Goal: Check status: Check status

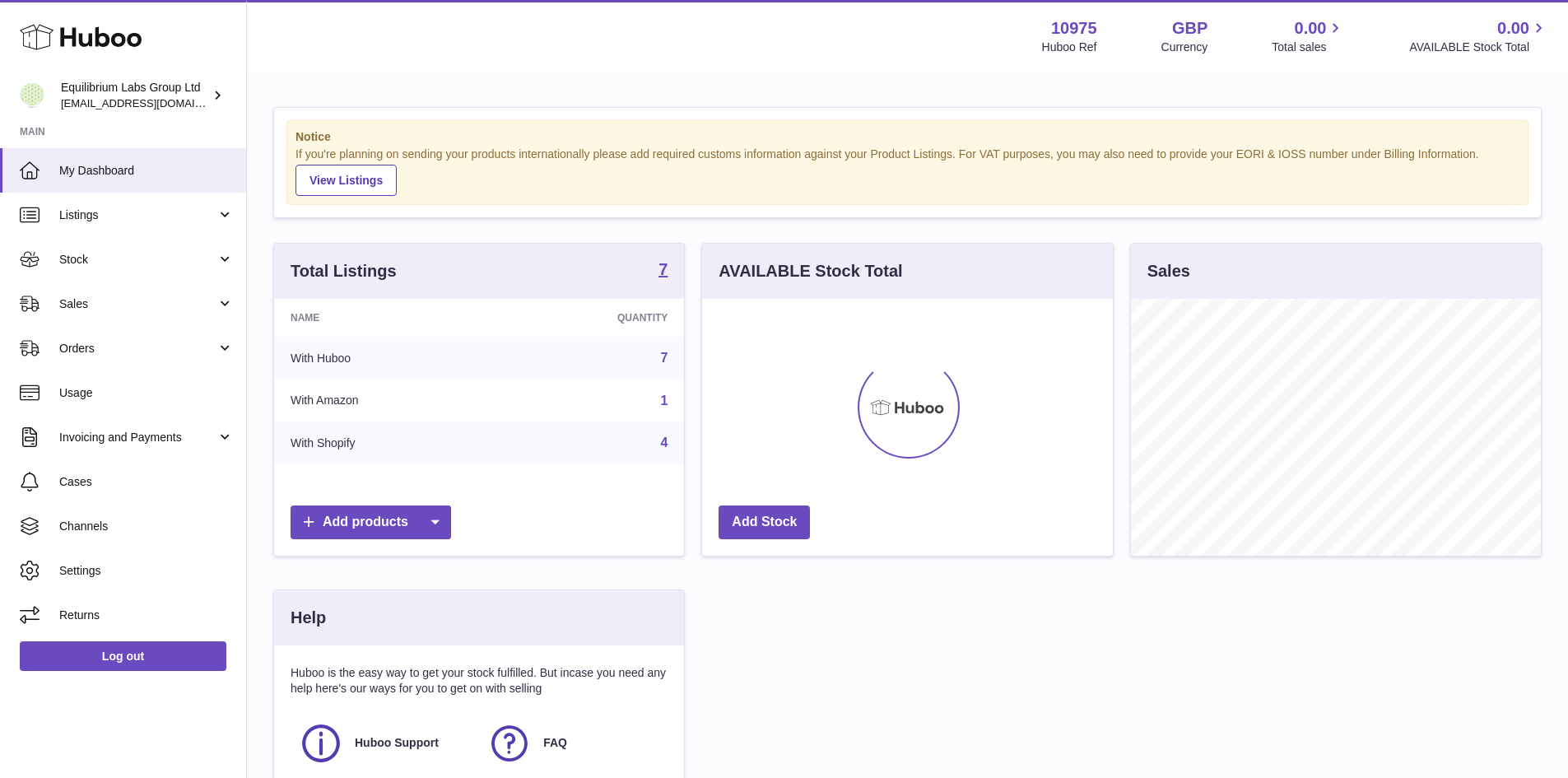
scroll to position [257, 415]
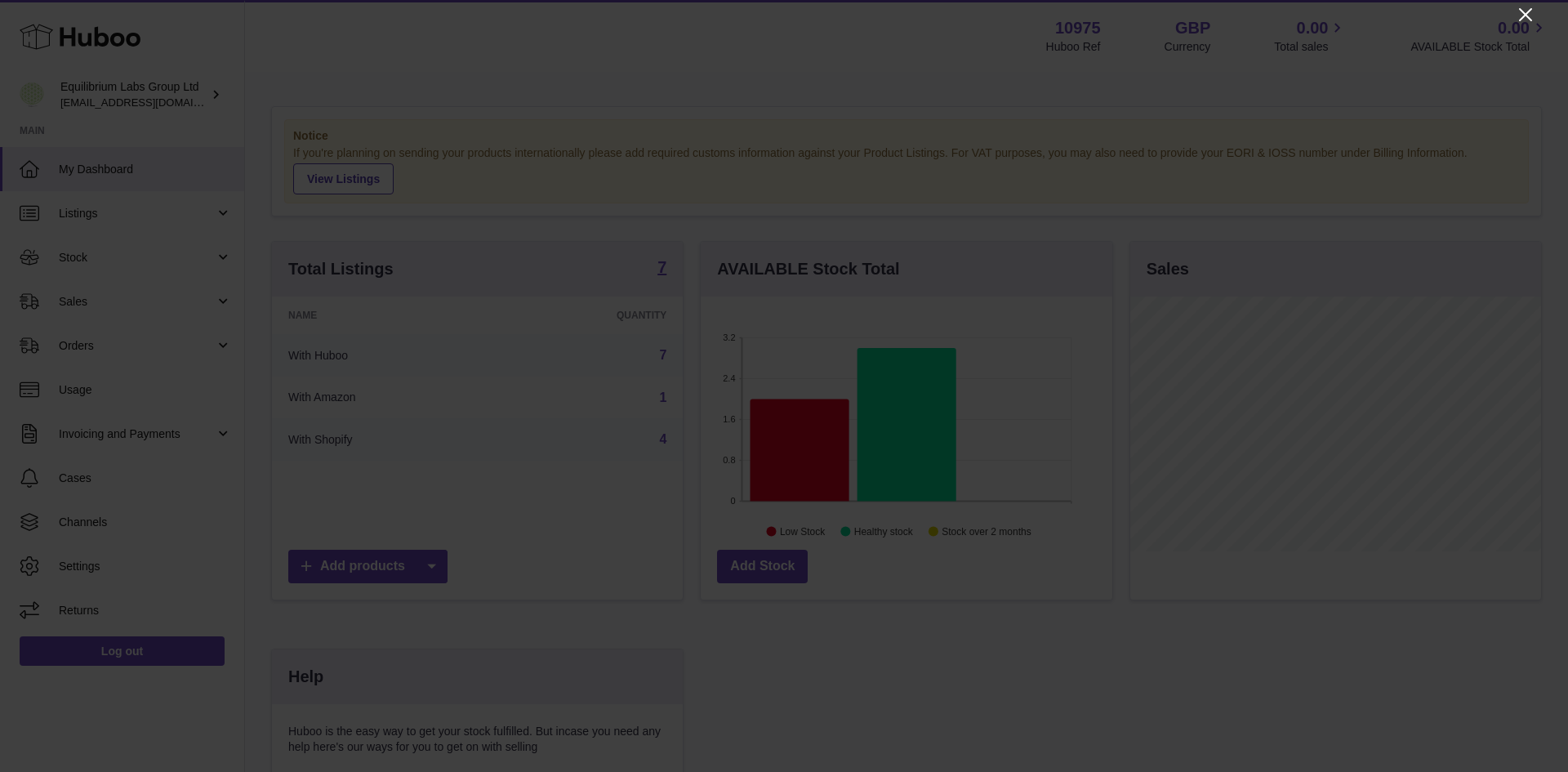
click at [1521, 11] on icon "Close" at bounding box center [1525, 15] width 13 height 13
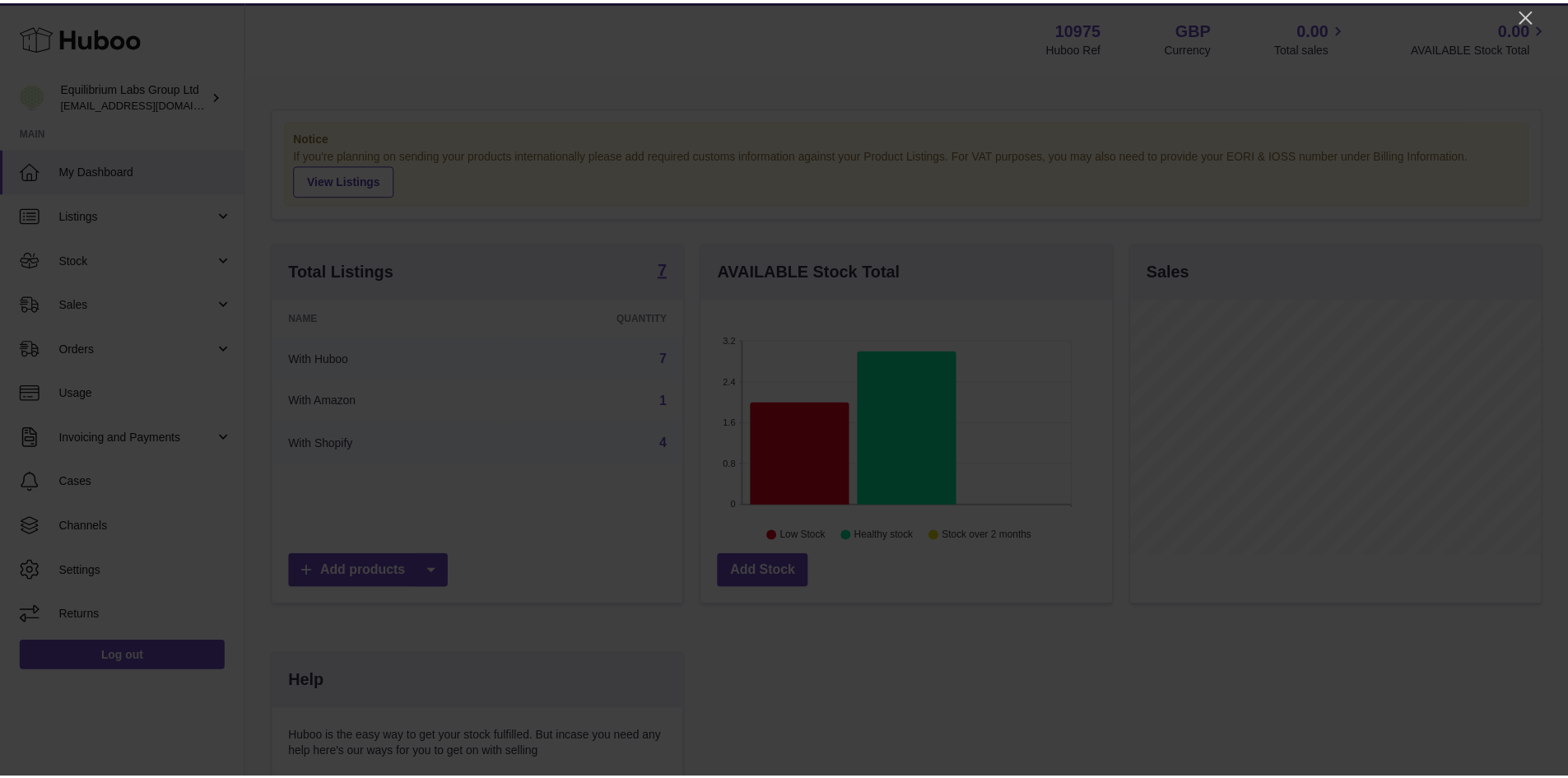
scroll to position [823106, 822762]
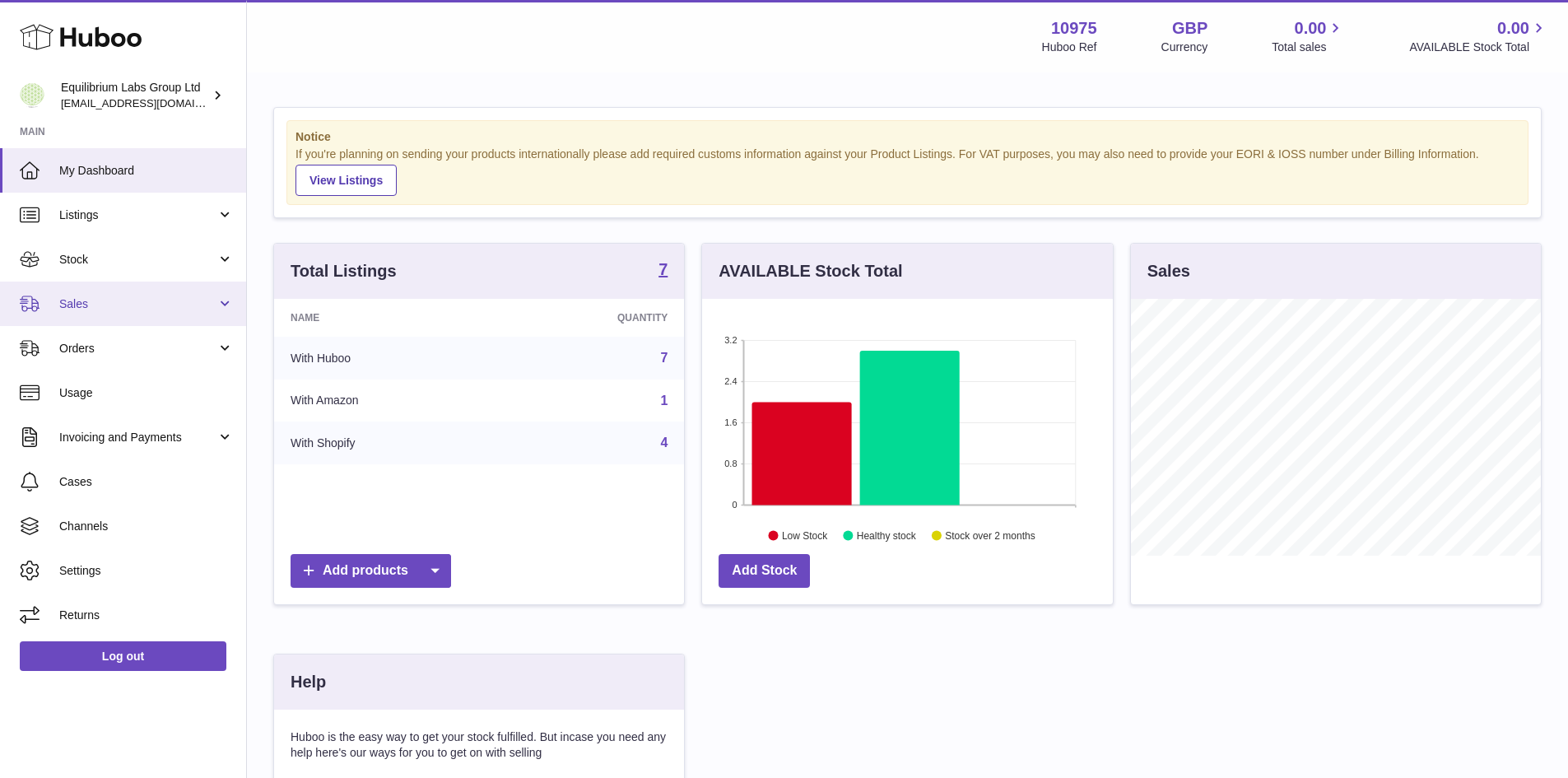
click at [131, 314] on link "Sales" at bounding box center [123, 304] width 246 height 45
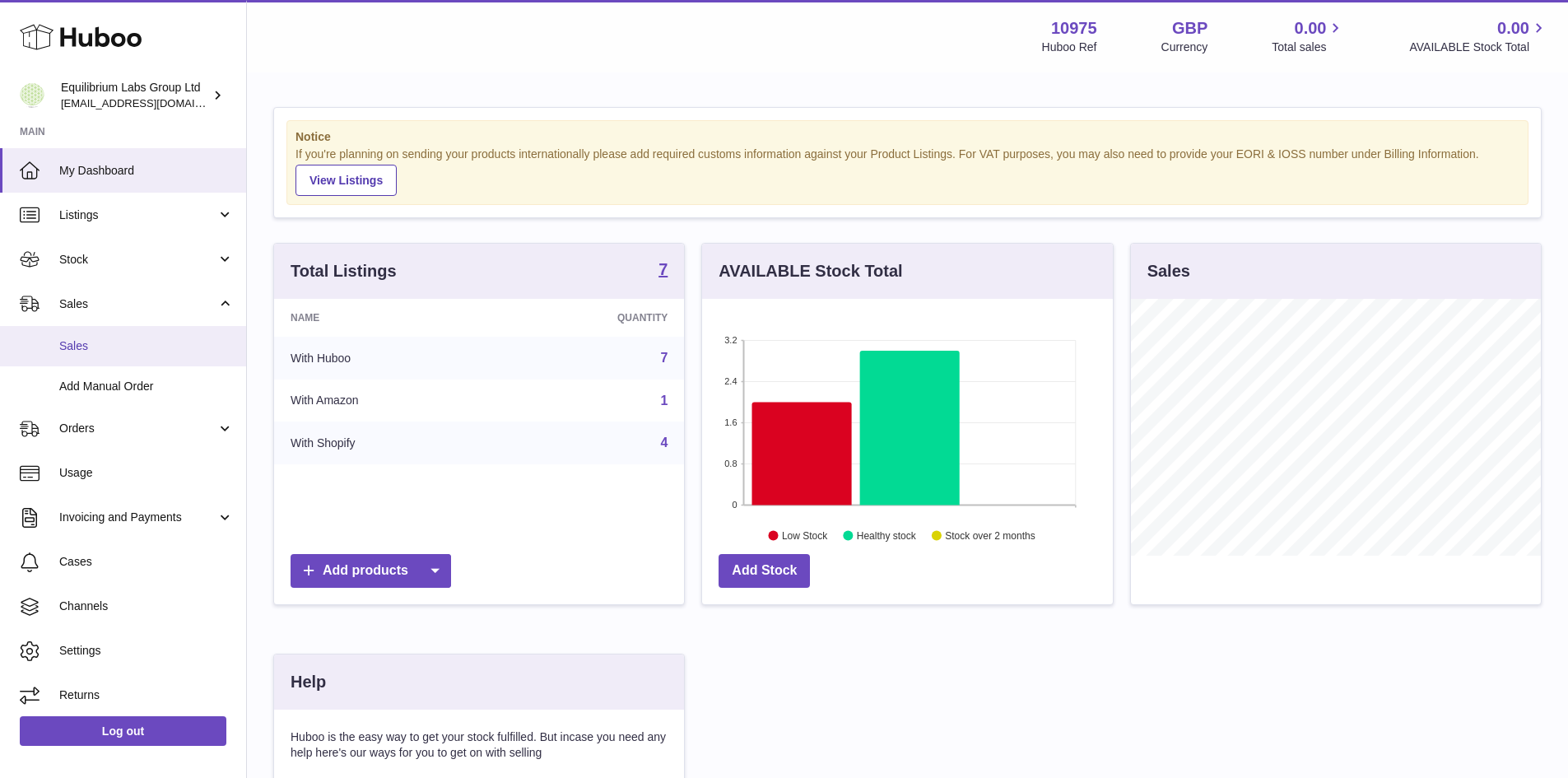
click at [128, 349] on span "Sales" at bounding box center [147, 346] width 175 height 16
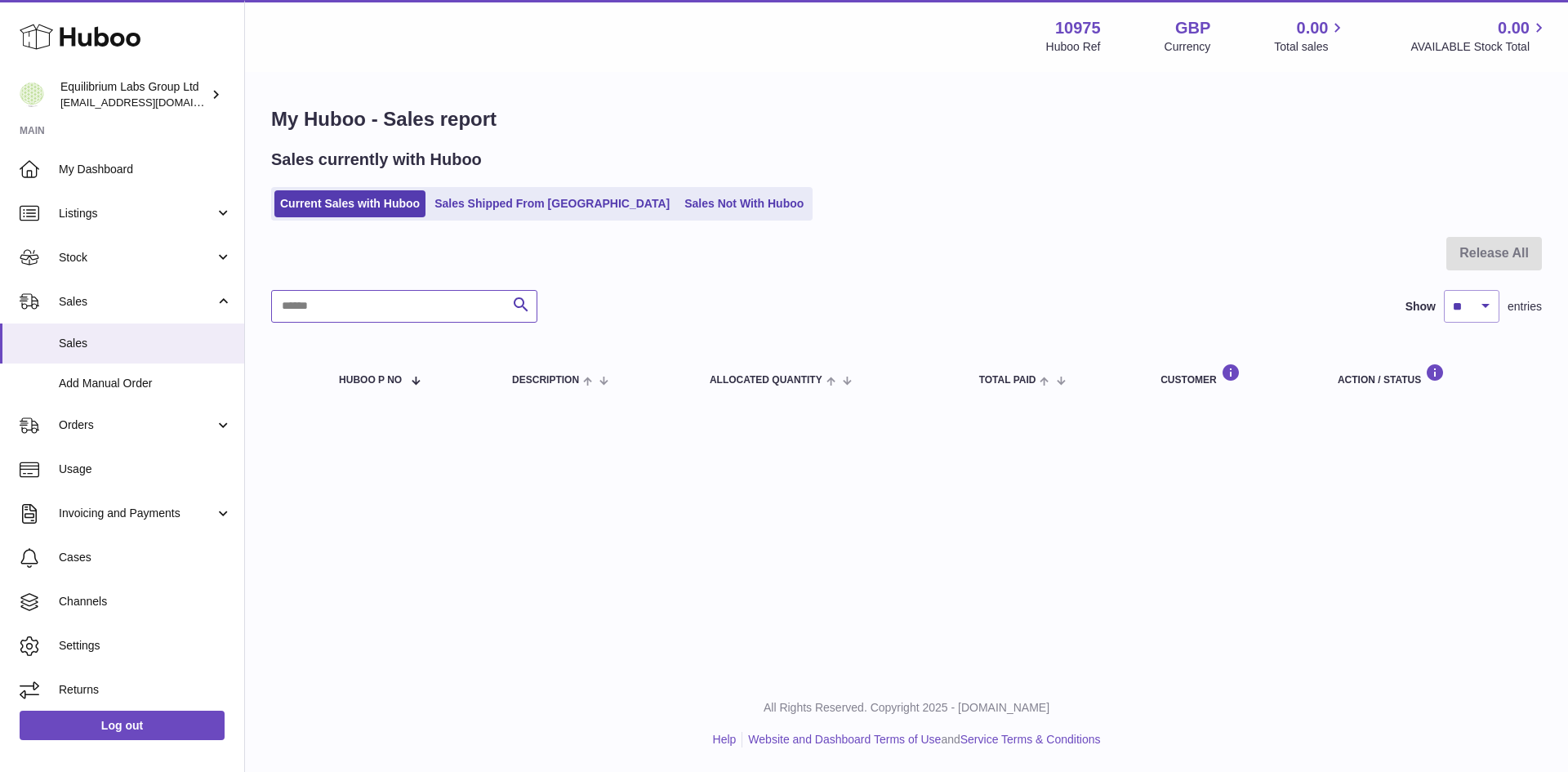
click at [367, 316] on input "text" at bounding box center [405, 307] width 267 height 33
type input "*****"
click at [464, 199] on link "Sales Shipped From Huboo" at bounding box center [552, 204] width 247 height 27
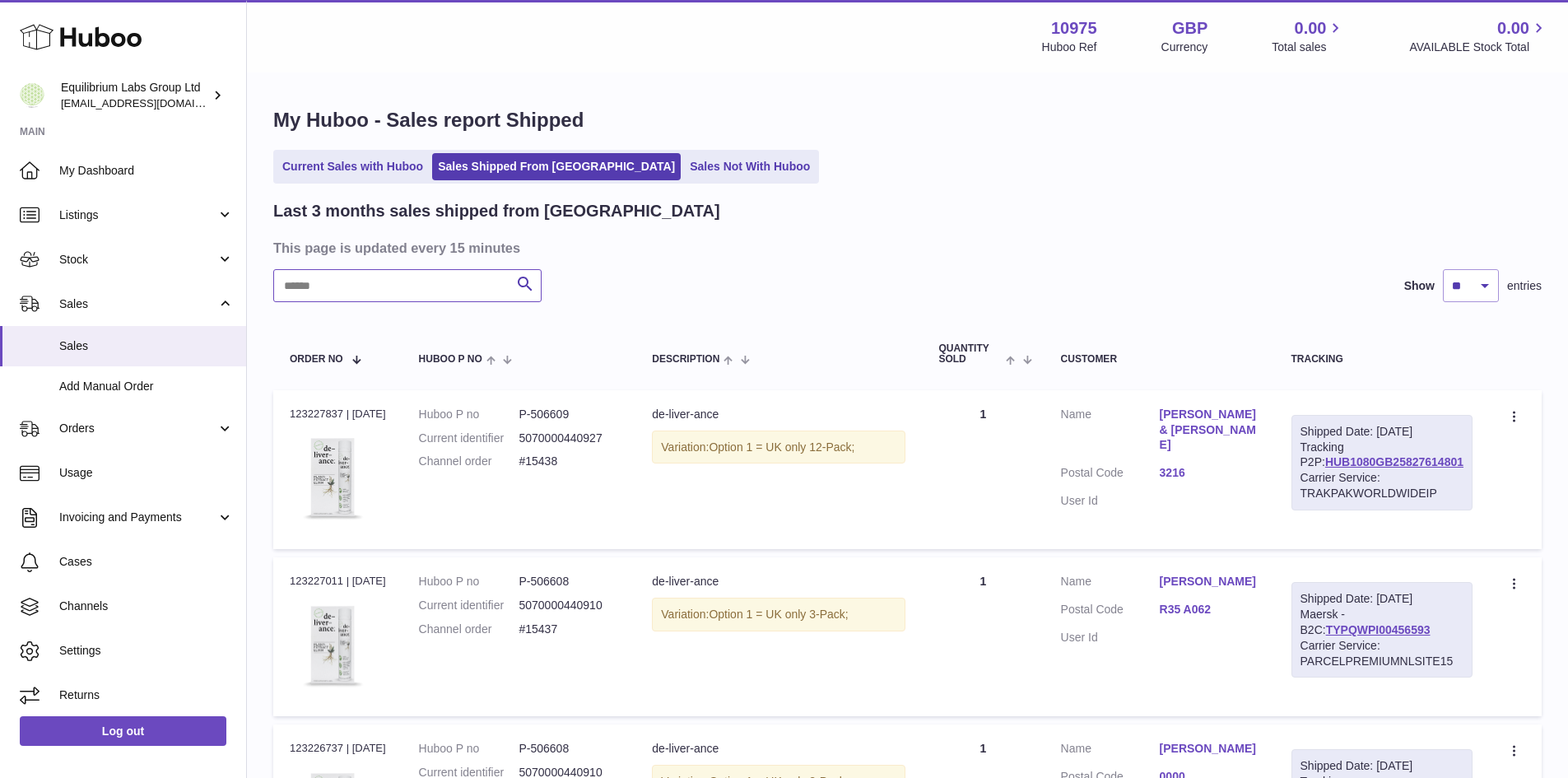
click at [362, 293] on input "text" at bounding box center [408, 286] width 269 height 33
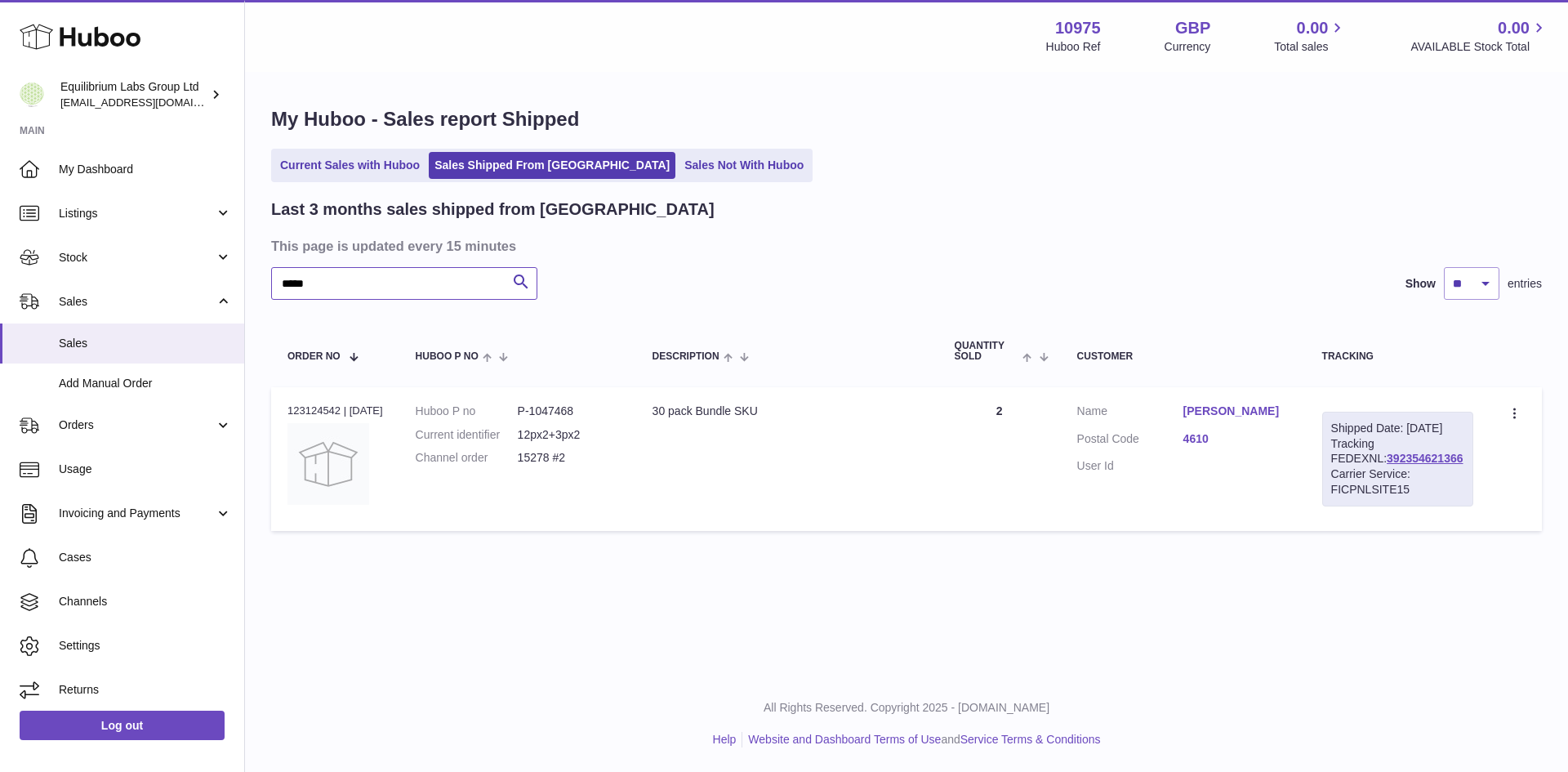
type input "*****"
drag, startPoint x: 1337, startPoint y: 475, endPoint x: 1419, endPoint y: 477, distance: 82.0
click at [1422, 477] on div "Shipped Date: 21st Aug 2025 Tracking FEDEXNL: 392354621366 Carrier Service: FIC…" at bounding box center [1397, 460] width 151 height 95
copy link "392354621366"
